Goal: Information Seeking & Learning: Understand process/instructions

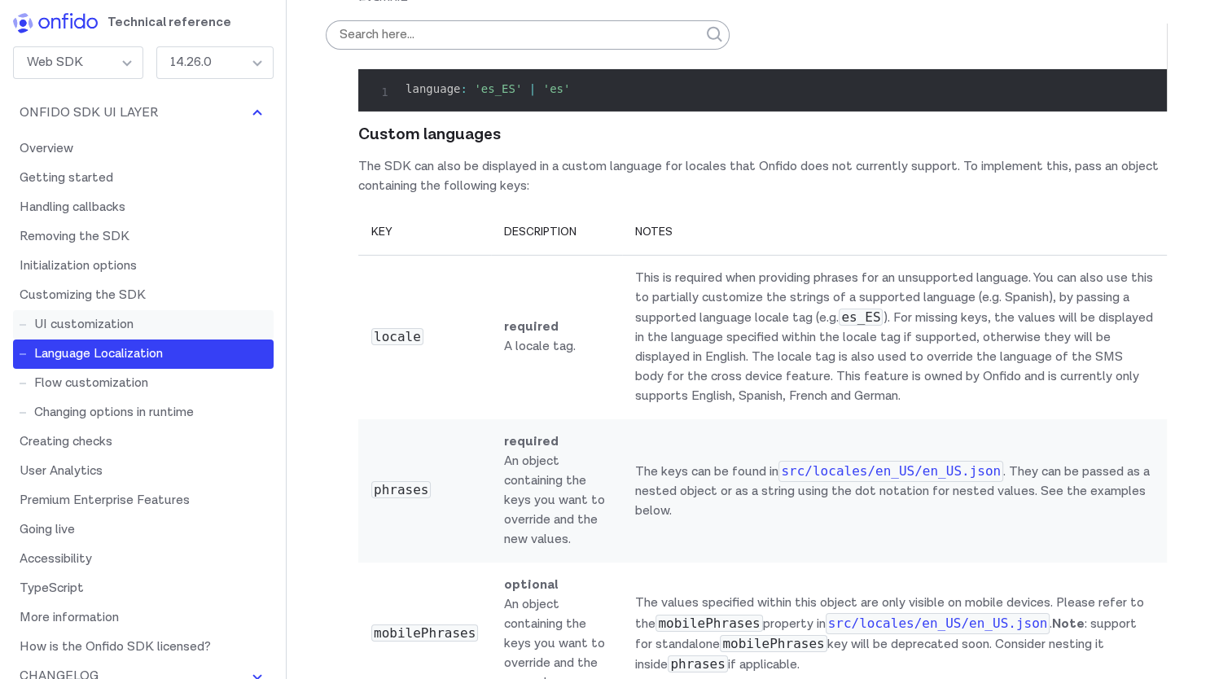
scroll to position [11291, 0]
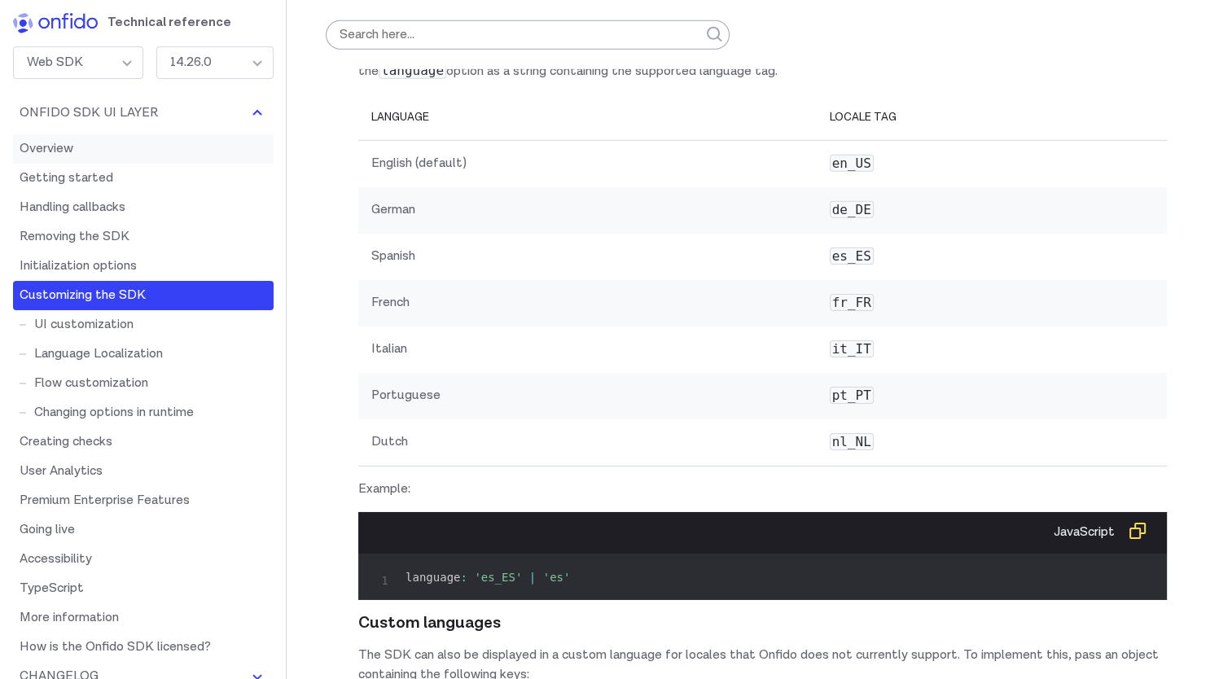
click at [70, 151] on link "Overview" at bounding box center [143, 148] width 260 height 29
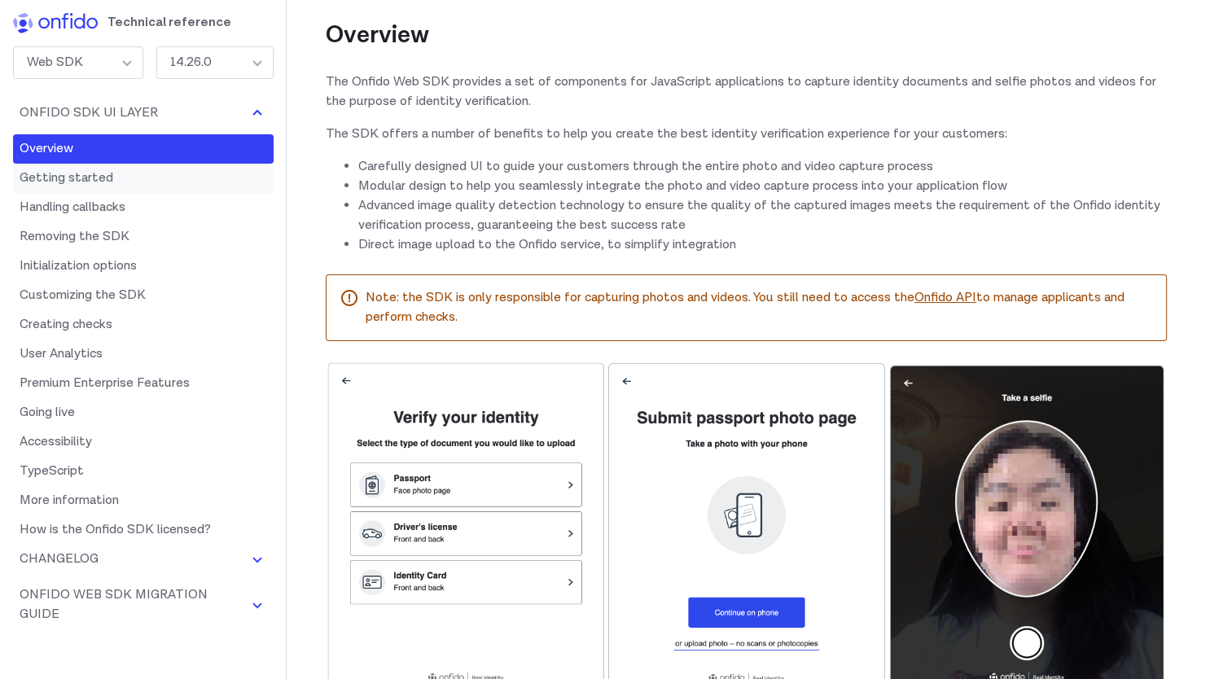
click at [91, 177] on link "Getting started" at bounding box center [143, 178] width 260 height 29
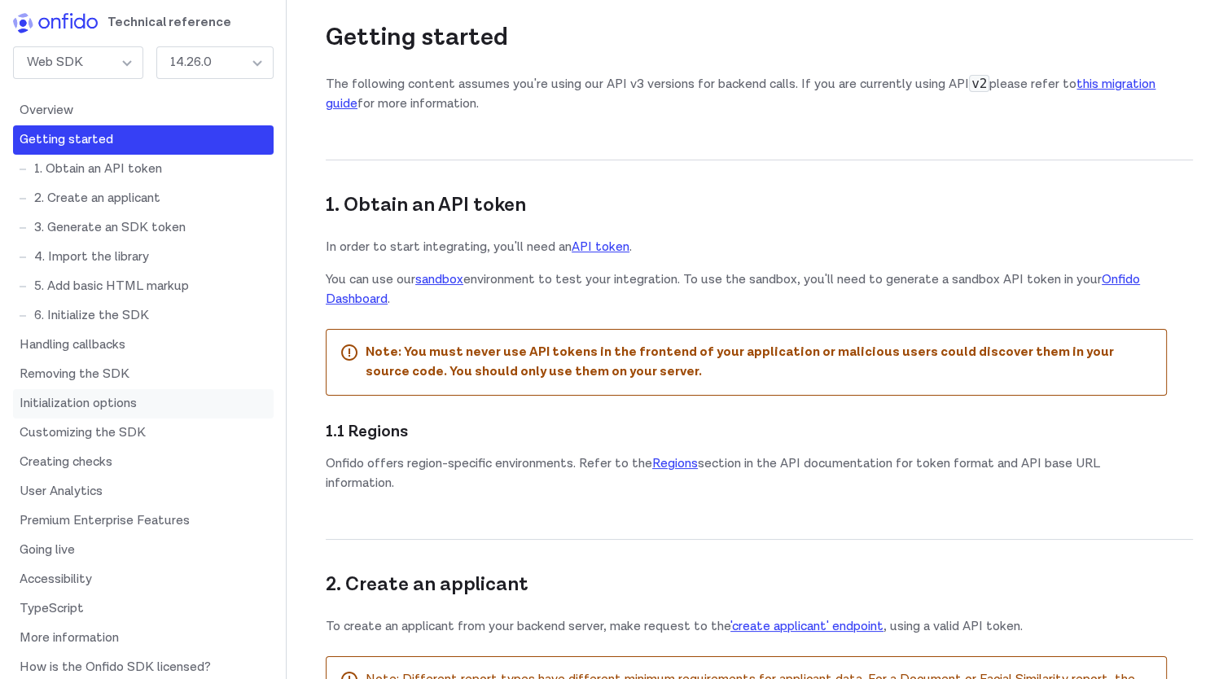
scroll to position [116, 0]
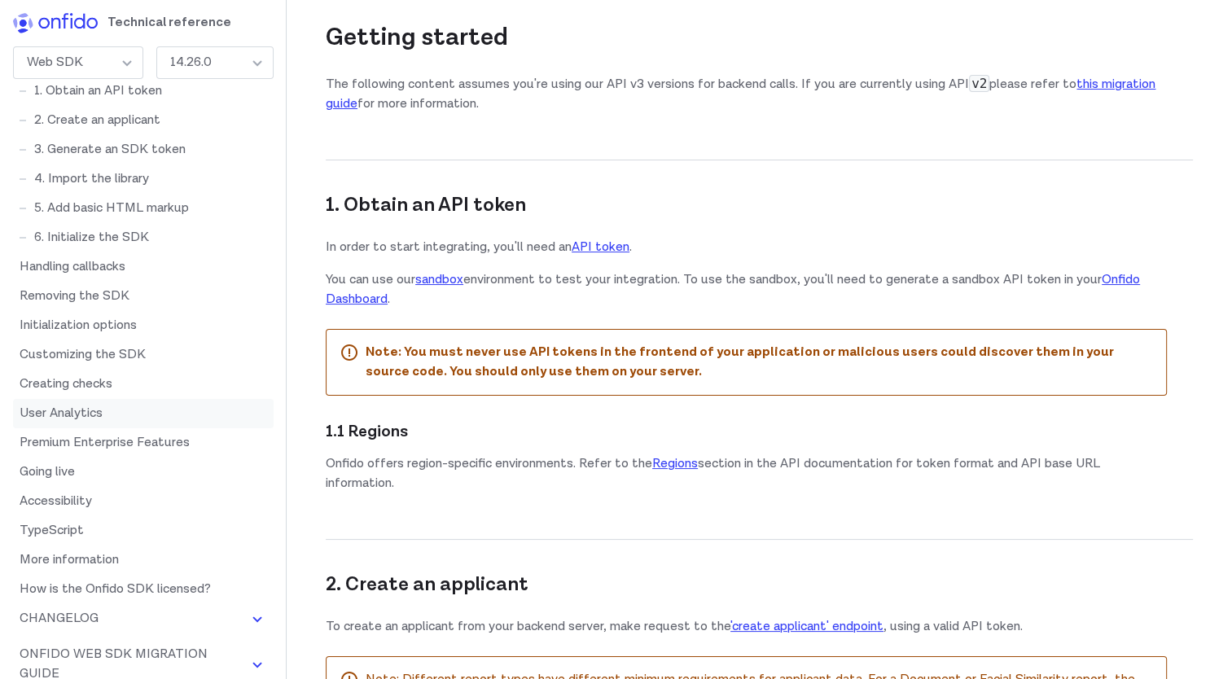
click at [68, 412] on link "User Analytics" at bounding box center [143, 413] width 260 height 29
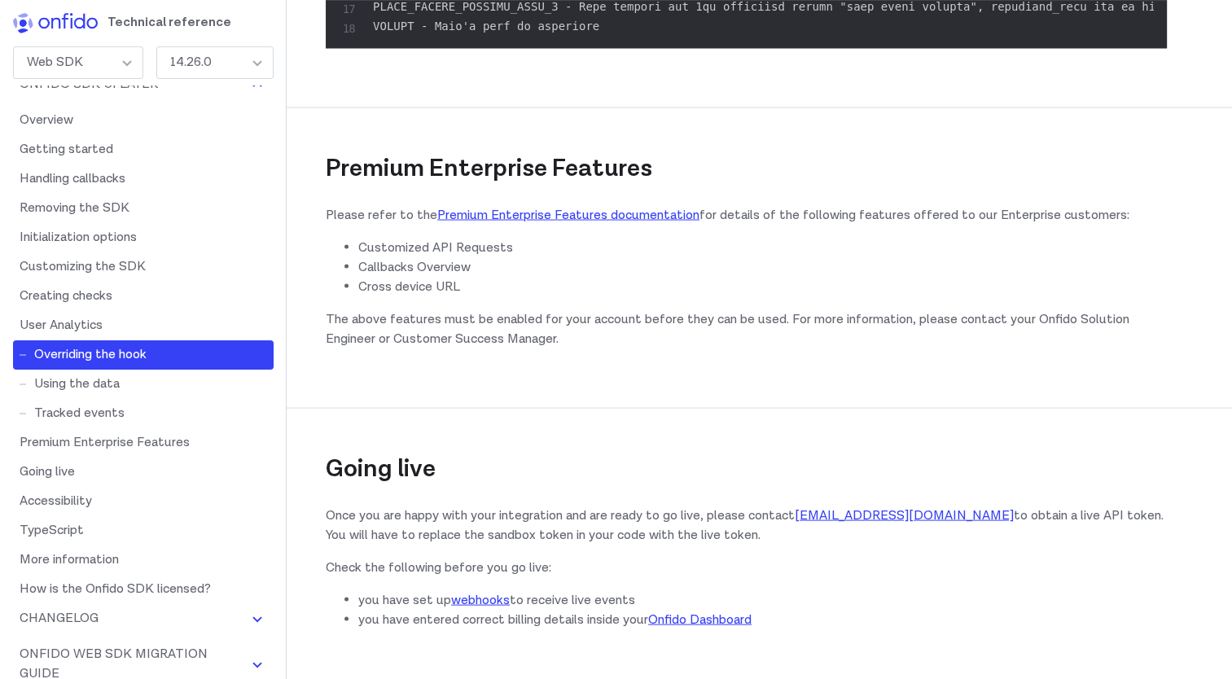
scroll to position [21513, 0]
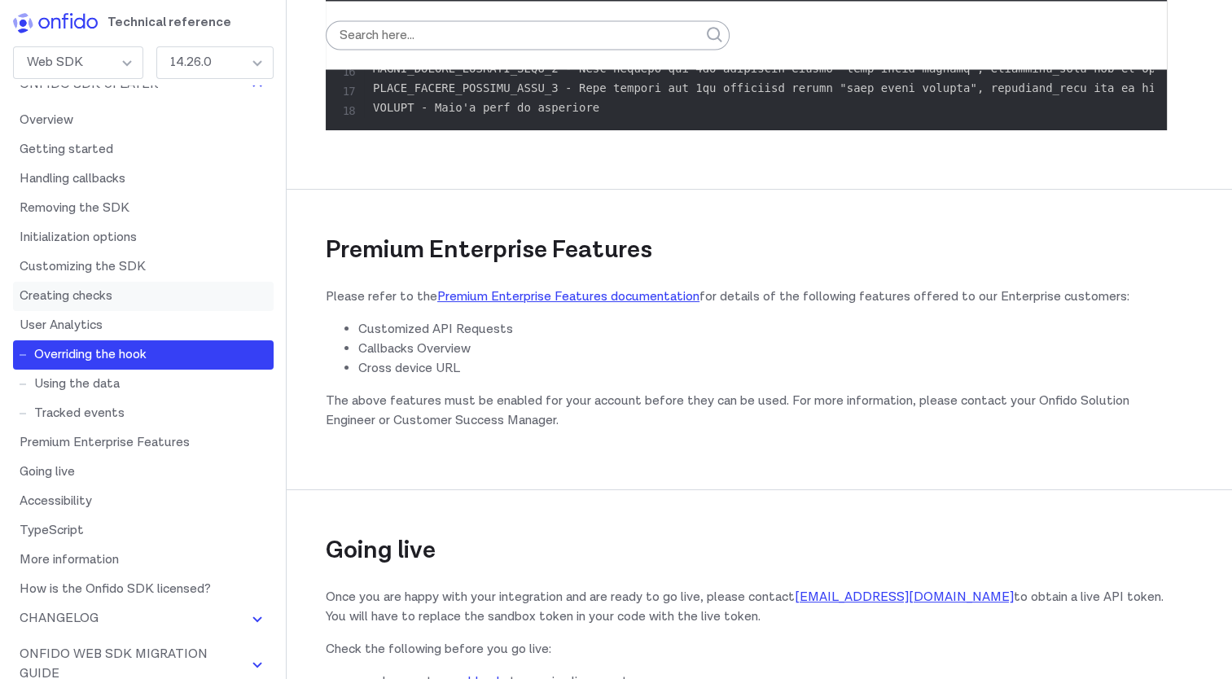
click at [85, 296] on link "Creating checks" at bounding box center [143, 296] width 260 height 29
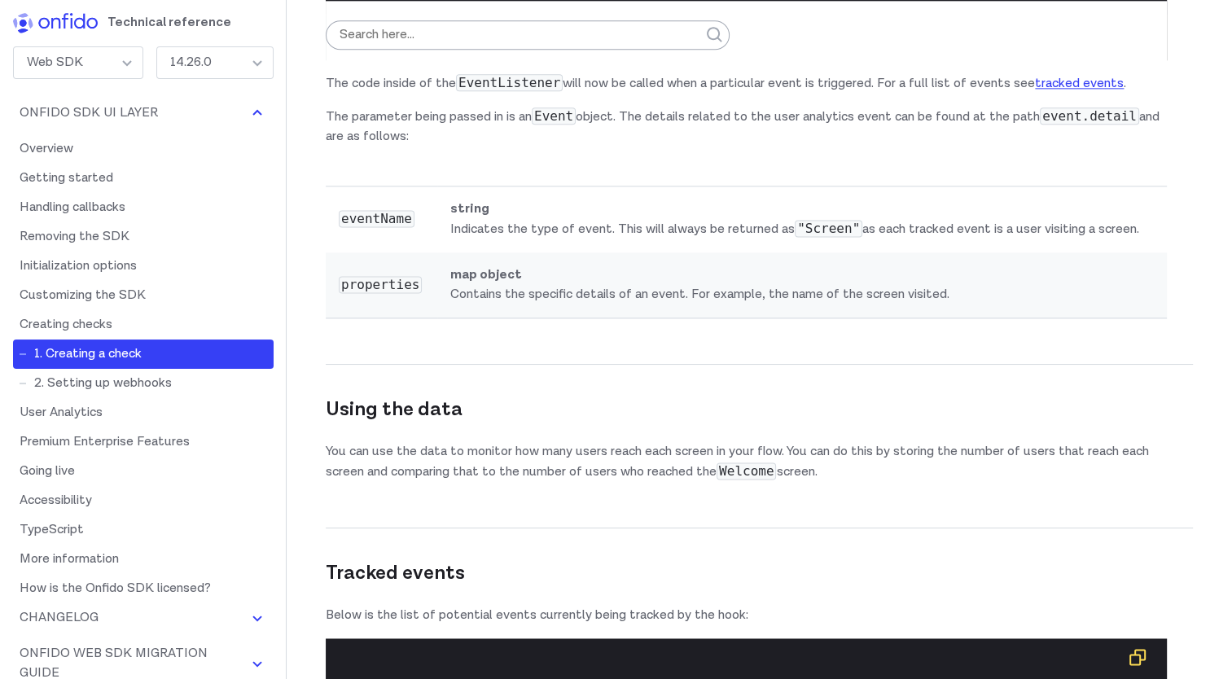
scroll to position [20311, 0]
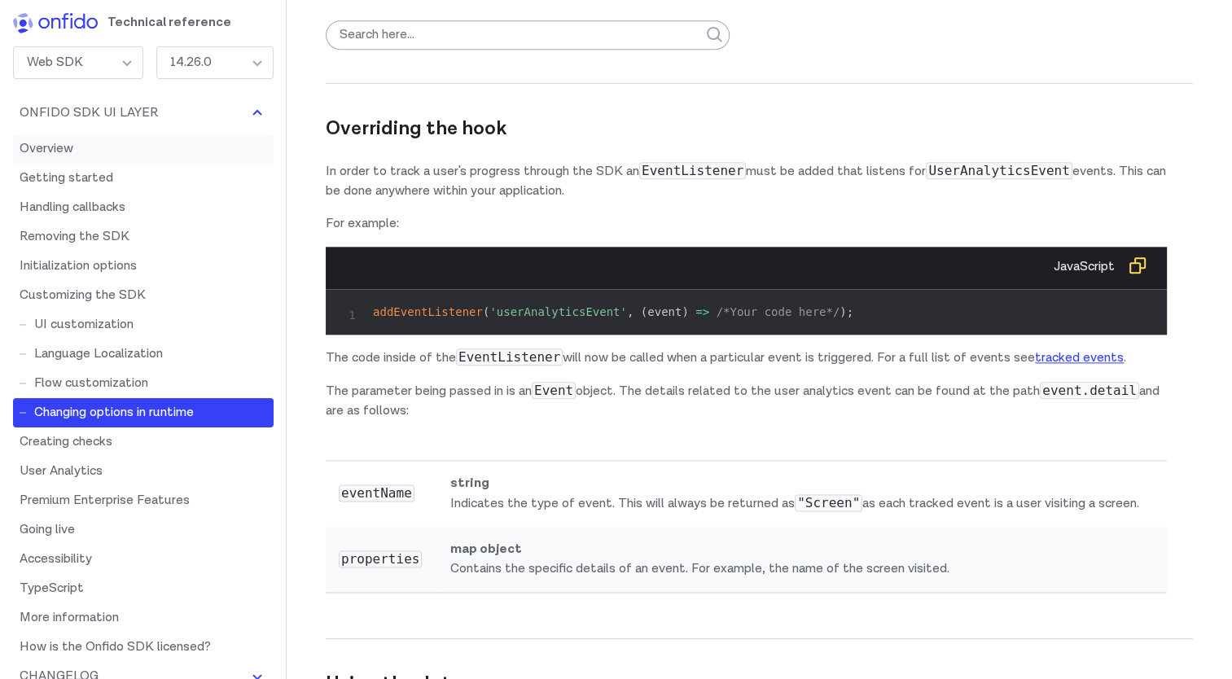
click at [53, 142] on link "Overview" at bounding box center [143, 148] width 260 height 29
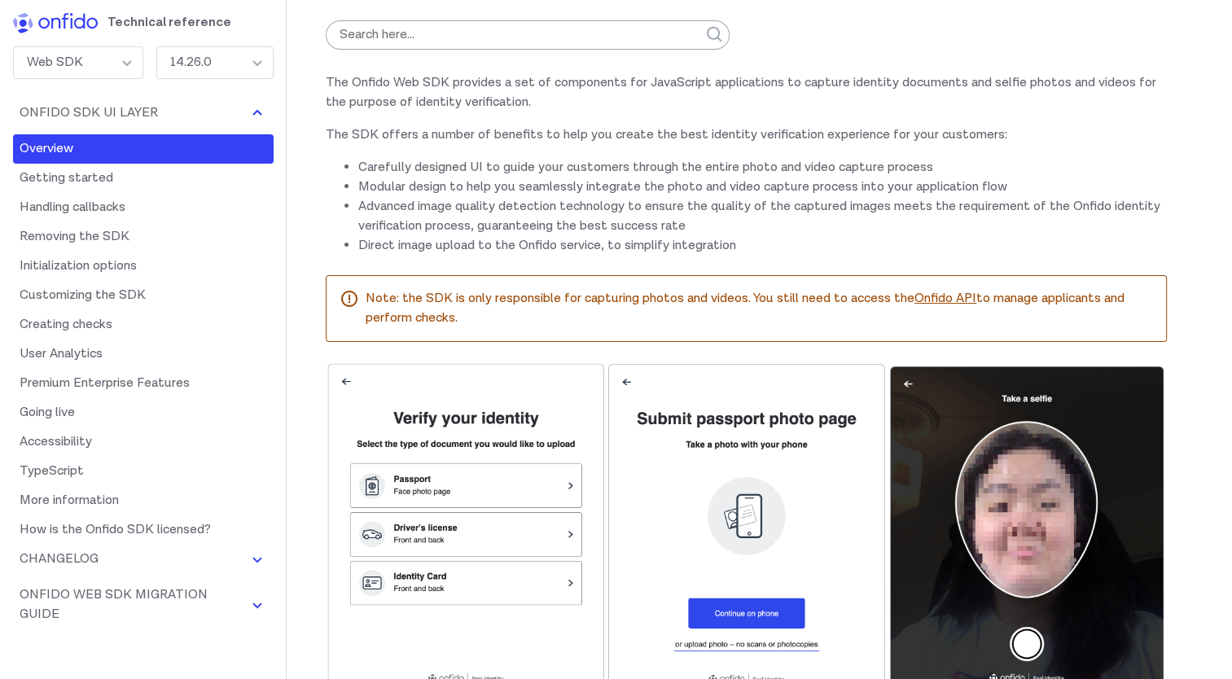
scroll to position [189, 0]
click at [939, 297] on link "Onfido API" at bounding box center [945, 297] width 62 height 17
